Goal: Information Seeking & Learning: Find contact information

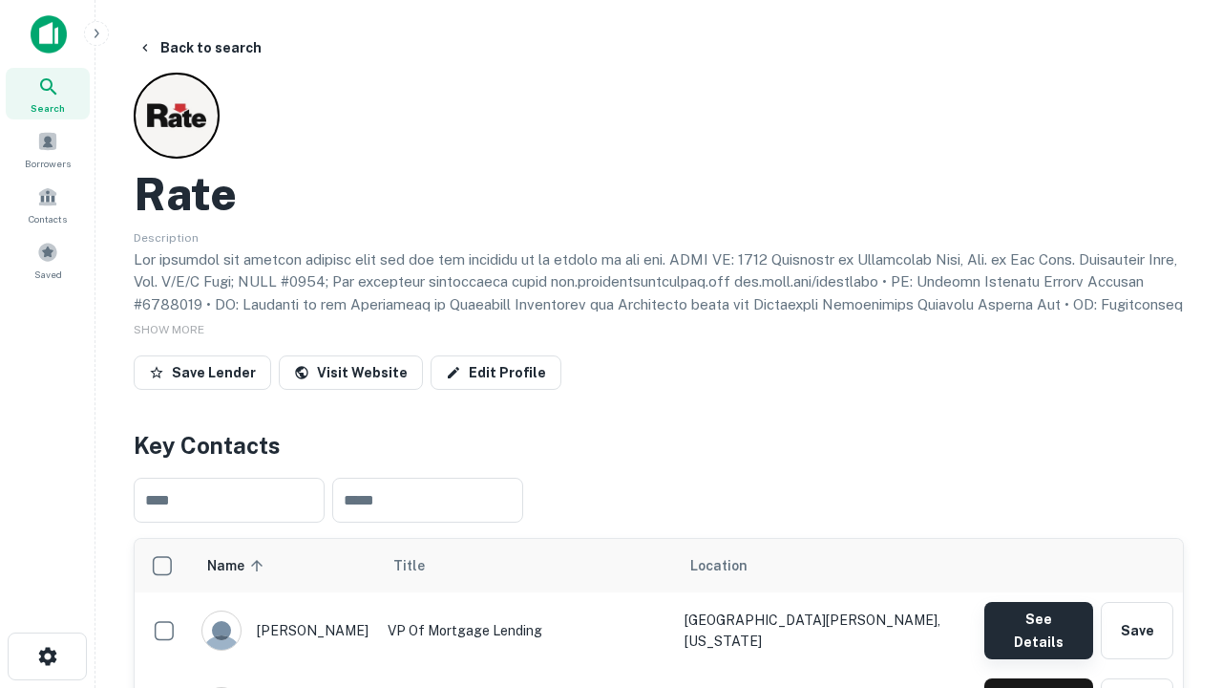
click at [1038, 621] on button "See Details" at bounding box center [1039, 630] width 109 height 57
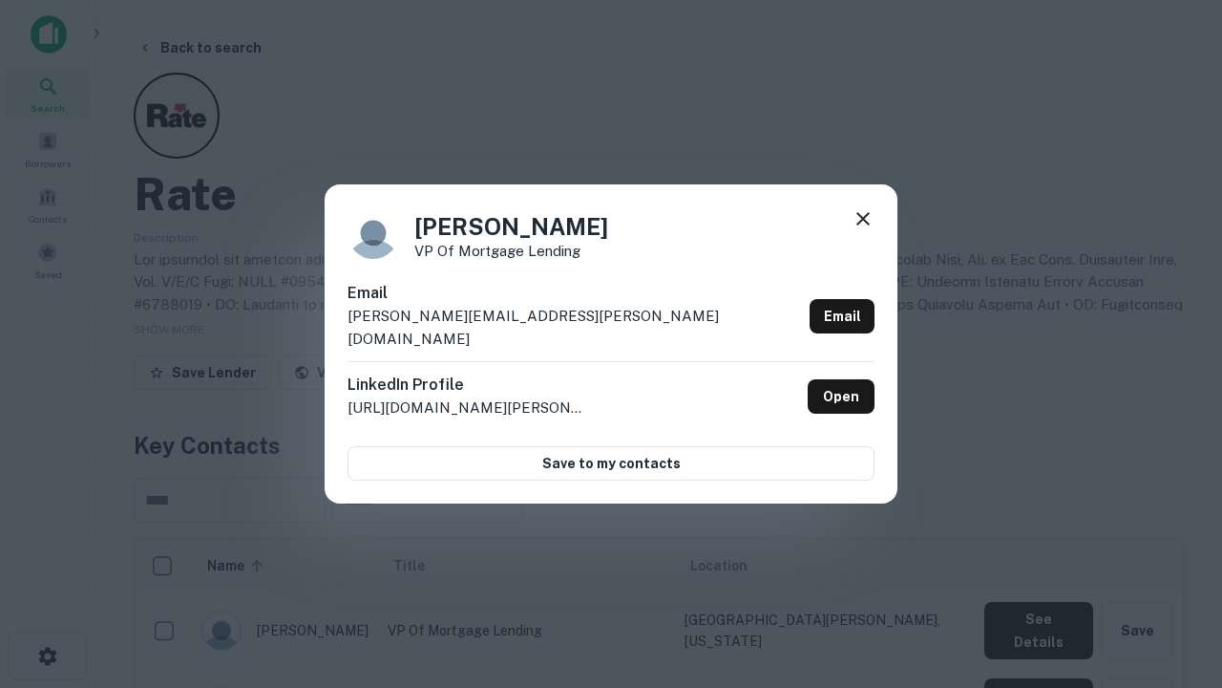
click at [863, 230] on icon at bounding box center [863, 218] width 23 height 23
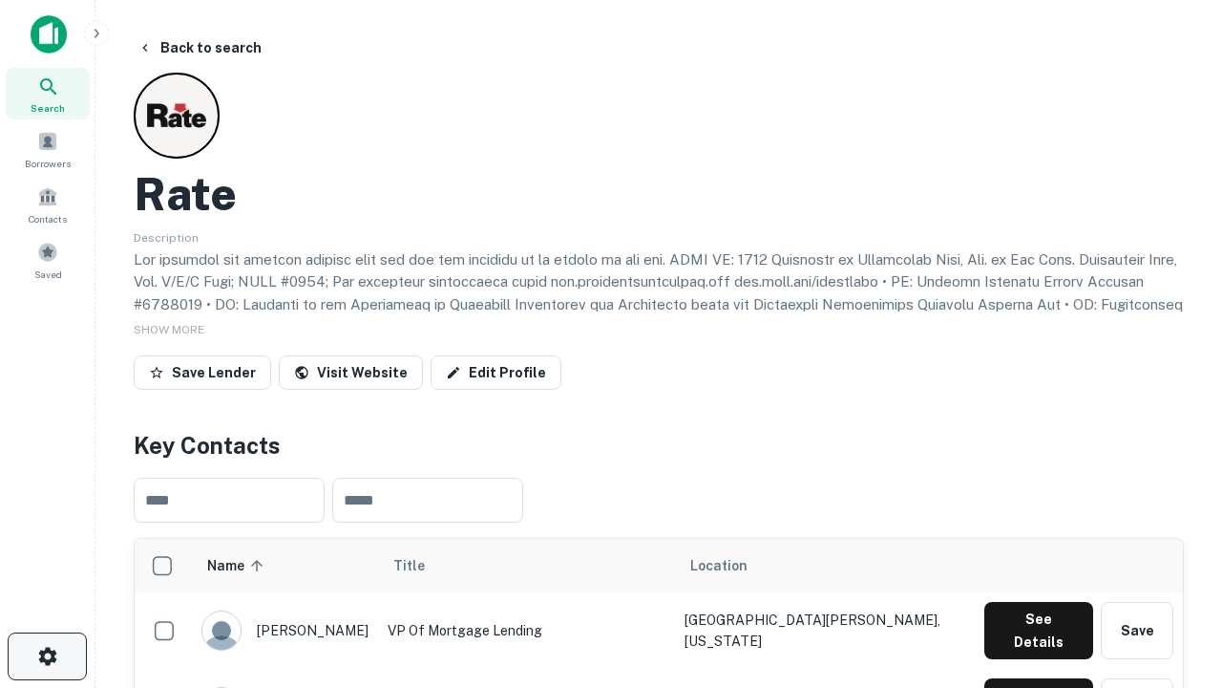
click at [47, 656] on icon "button" at bounding box center [47, 656] width 23 height 23
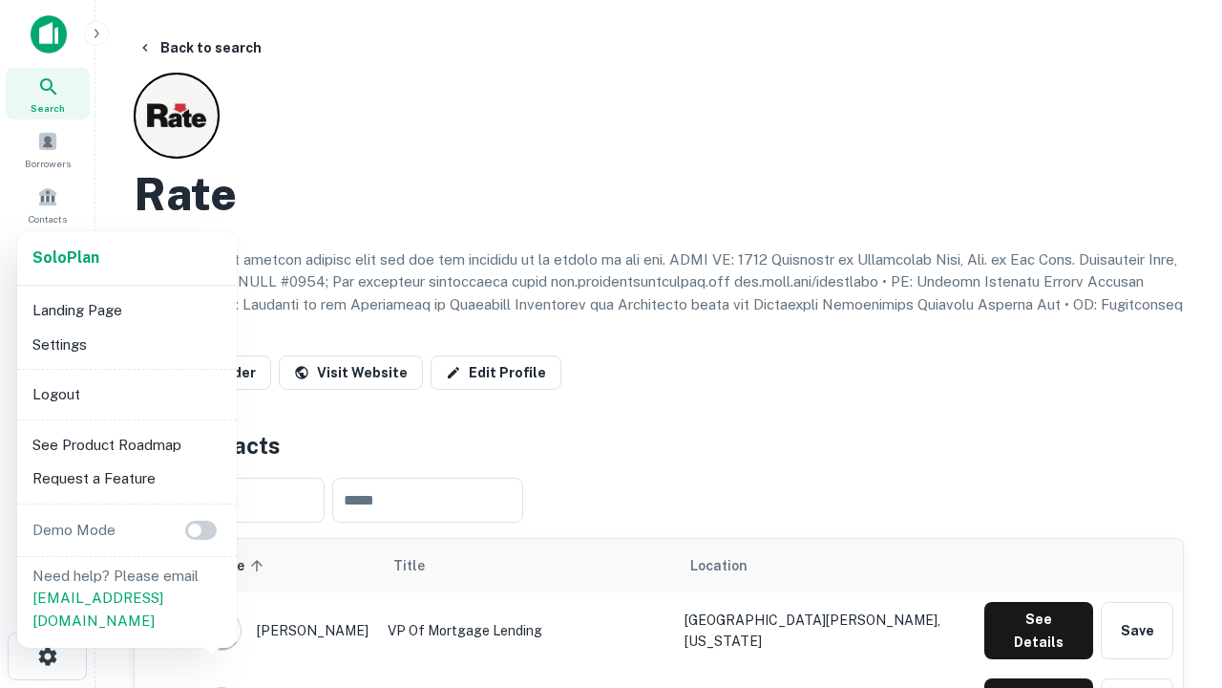
click at [126, 393] on li "Logout" at bounding box center [127, 394] width 204 height 34
